Goal: Information Seeking & Learning: Find specific fact

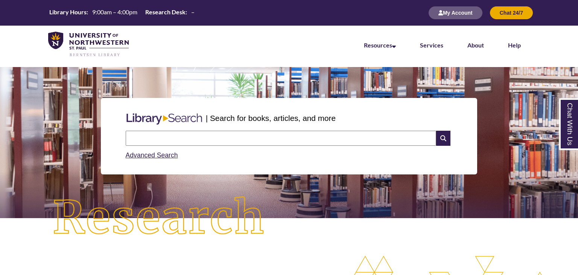
click at [323, 136] on input "text" at bounding box center [281, 138] width 311 height 15
type input "**********"
click at [225, 137] on input "text" at bounding box center [281, 138] width 311 height 15
type input "**********"
